Goal: Task Accomplishment & Management: Manage account settings

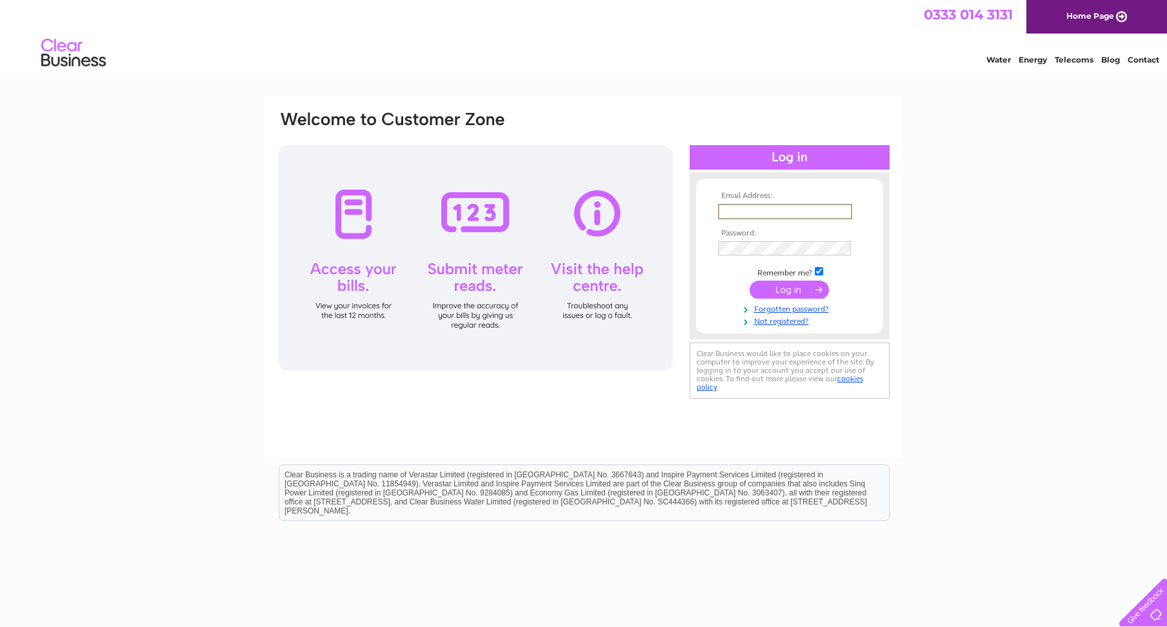
click at [782, 210] on input "text" at bounding box center [785, 211] width 134 height 15
type input "[PERSON_NAME][EMAIL_ADDRESS][DOMAIN_NAME]"
click at [800, 284] on input "submit" at bounding box center [788, 290] width 79 height 18
click at [790, 289] on input "submit" at bounding box center [788, 290] width 79 height 18
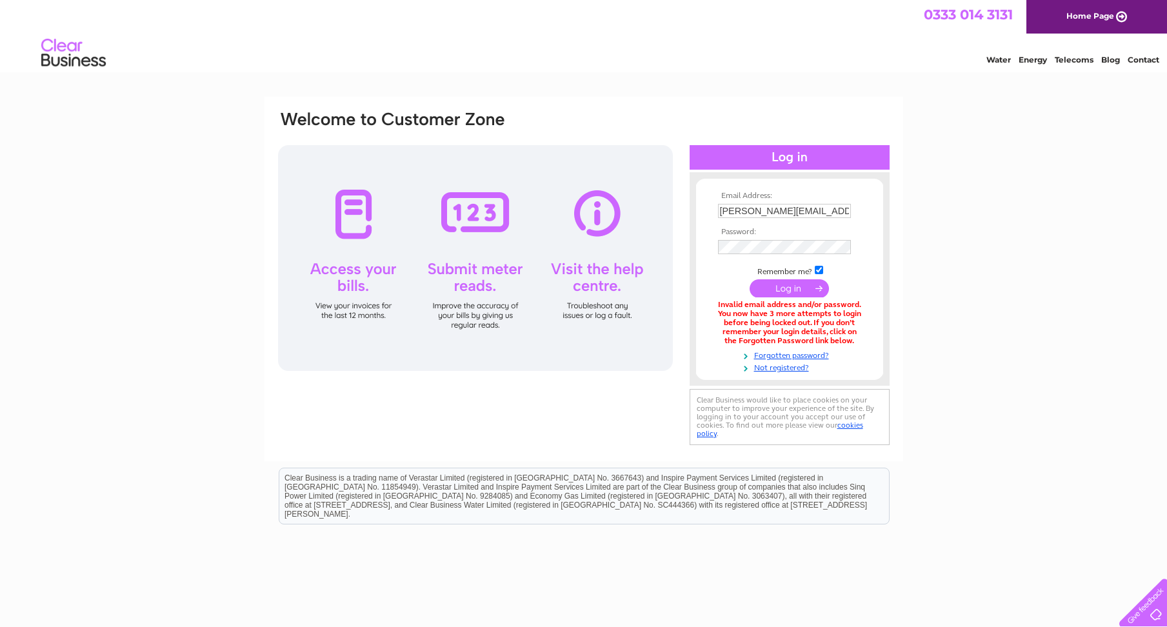
click at [352, 220] on div at bounding box center [475, 258] width 395 height 226
